Goal: Information Seeking & Learning: Learn about a topic

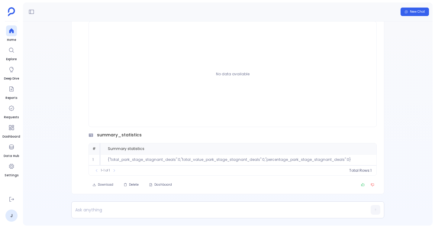
scroll to position [29, 0]
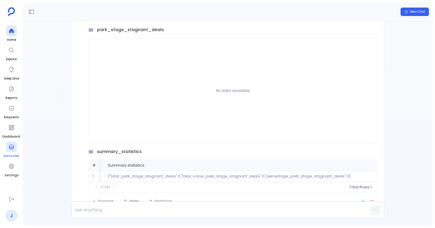
click at [15, 150] on div at bounding box center [11, 146] width 11 height 11
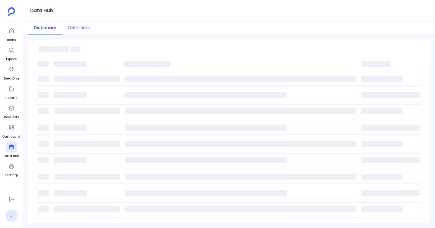
click at [75, 32] on button "Definitions" at bounding box center [79, 27] width 34 height 13
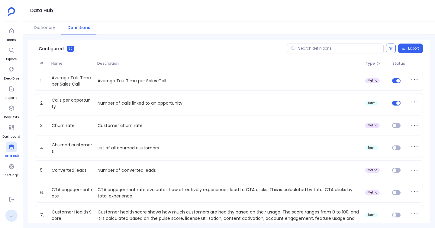
click at [11, 149] on icon at bounding box center [11, 146] width 5 height 5
click at [48, 28] on button "Dictionary" at bounding box center [45, 27] width 34 height 13
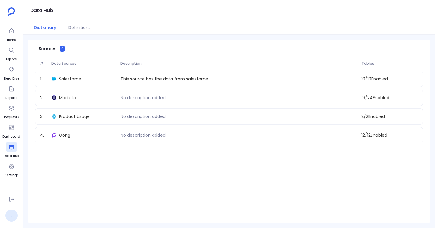
click at [15, 214] on link "J" at bounding box center [11, 215] width 12 height 12
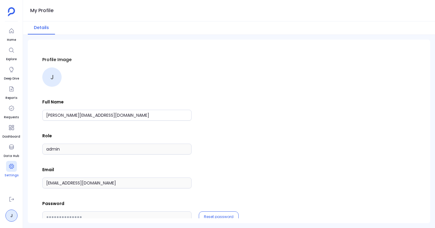
click at [8, 169] on div at bounding box center [11, 166] width 11 height 11
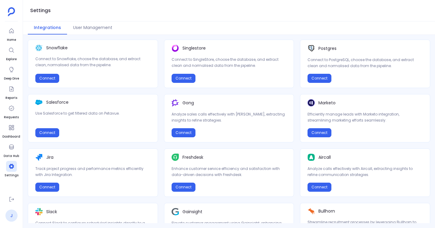
click at [12, 214] on link "J" at bounding box center [11, 215] width 12 height 12
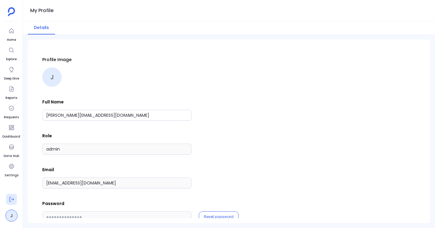
click at [12, 199] on icon at bounding box center [11, 199] width 5 height 5
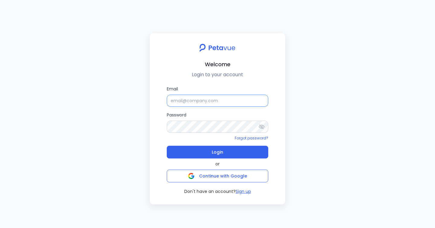
click at [226, 102] on input "Email" at bounding box center [218, 101] width 102 height 12
